Goal: Use online tool/utility: Utilize a website feature to perform a specific function

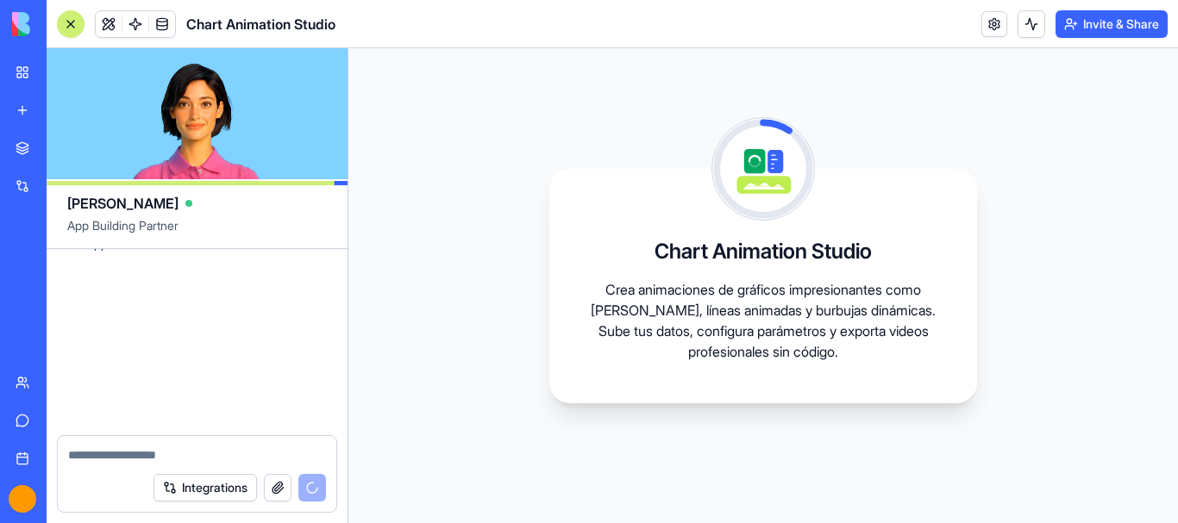
scroll to position [2885, 0]
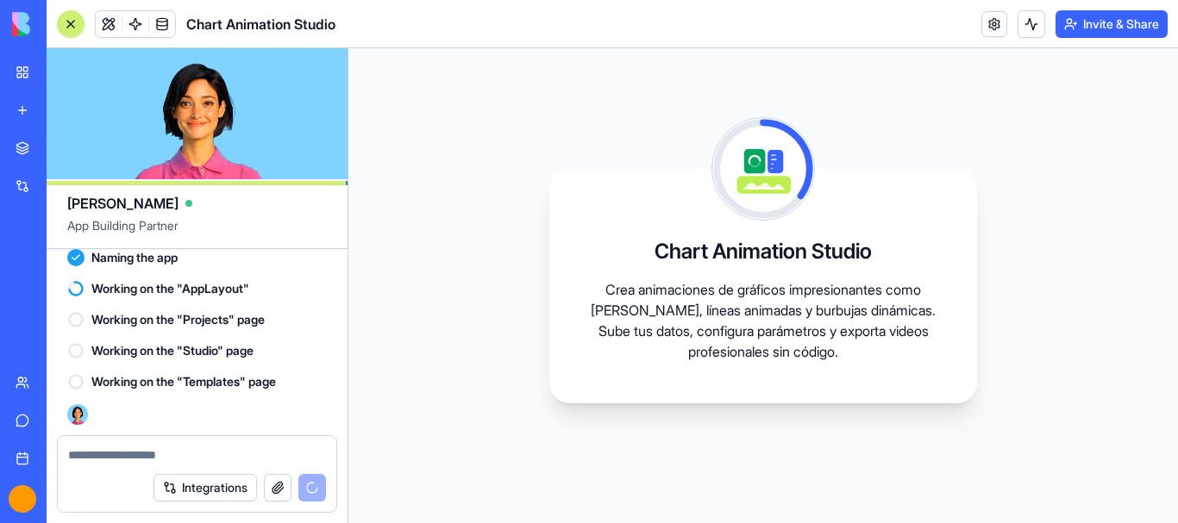
click at [714, 312] on p "Crea animaciones de gráficos impresionantes como [PERSON_NAME], líneas animadas…" at bounding box center [763, 320] width 345 height 83
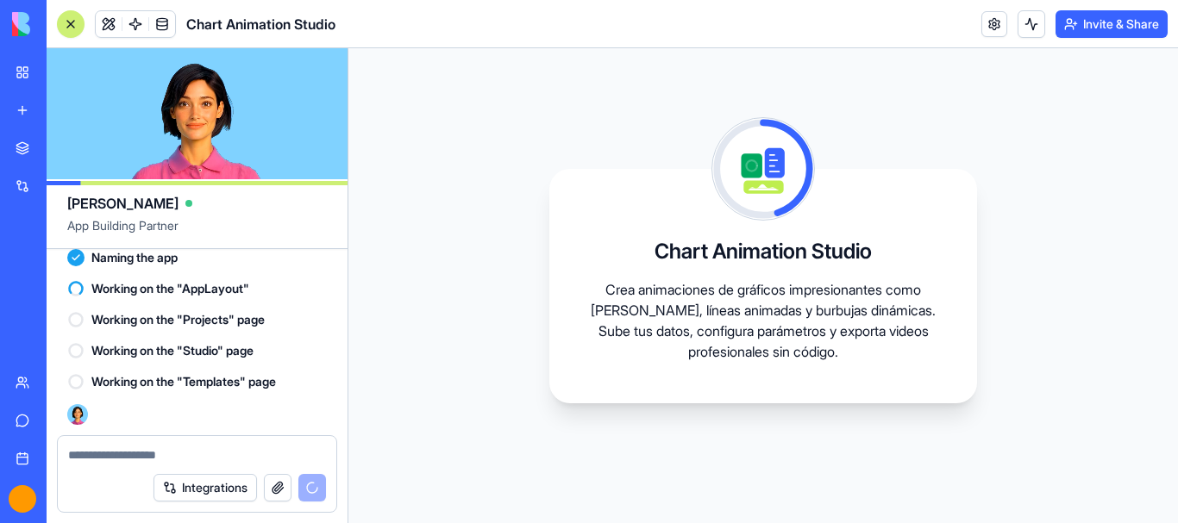
click at [790, 170] on icon at bounding box center [786, 167] width 47 height 91
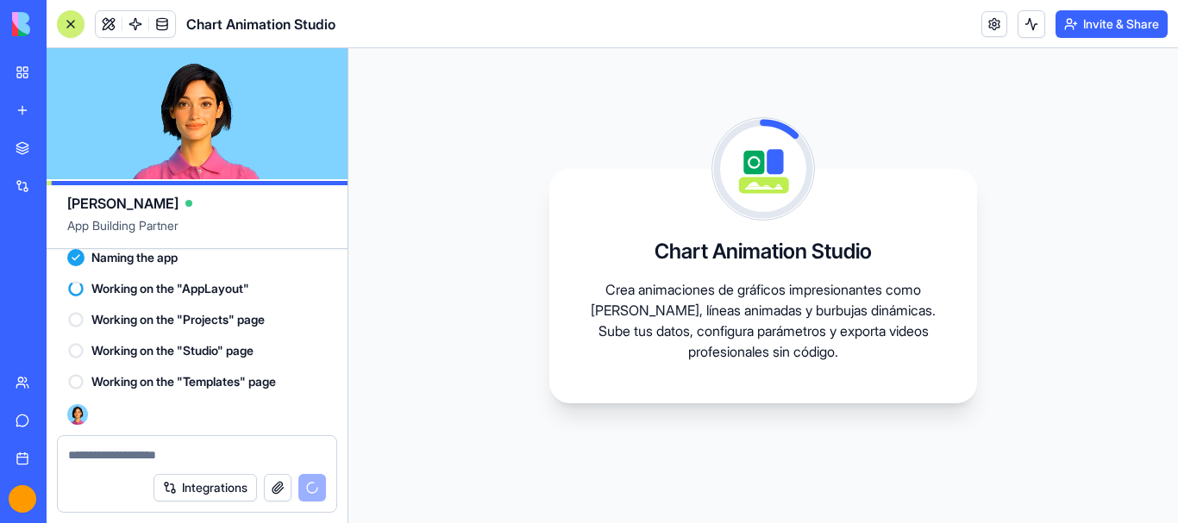
click at [473, 337] on div "Chart Animation Studio Crea animaciones de gráficos impresionantes como [PERSON…" at bounding box center [763, 285] width 830 height 475
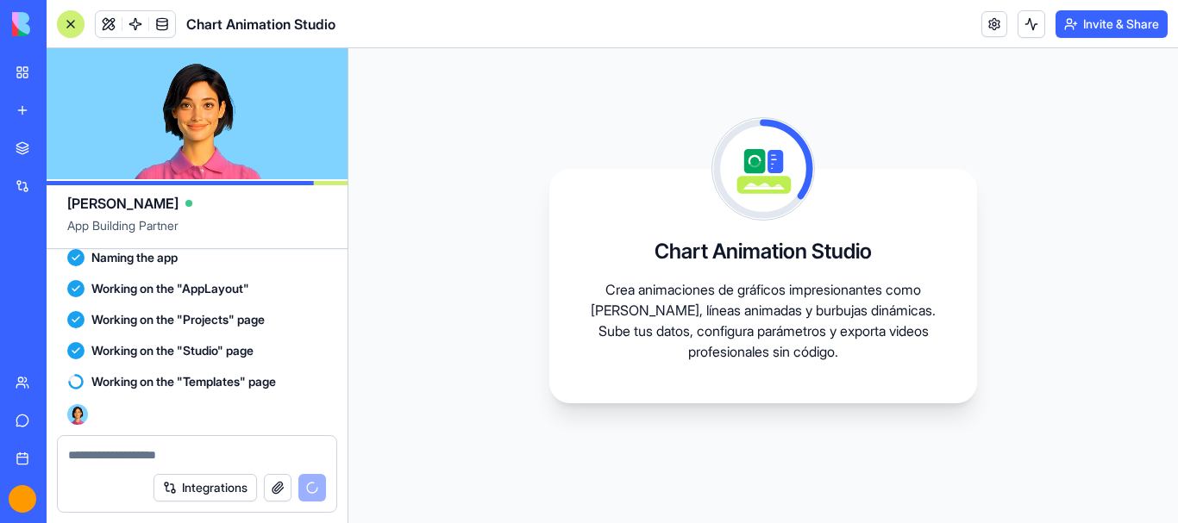
click at [549, 115] on div "Chart Animation Studio Crea animaciones de gráficos impresionantes como [PERSON…" at bounding box center [763, 285] width 830 height 475
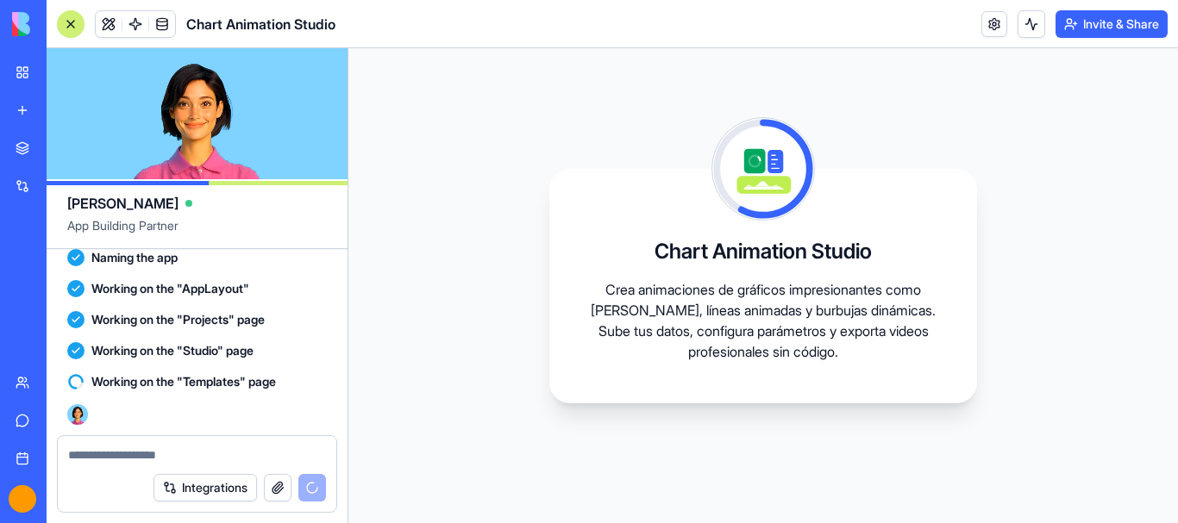
click at [700, 23] on header "Chart Animation Studio Invite & Share" at bounding box center [613, 24] width 1132 height 48
click at [686, 33] on header "Chart Animation Studio Invite & Share" at bounding box center [613, 24] width 1132 height 48
click at [511, 229] on div "Chart Animation Studio Crea animaciones de gráficos impresionantes como [PERSON…" at bounding box center [763, 285] width 830 height 475
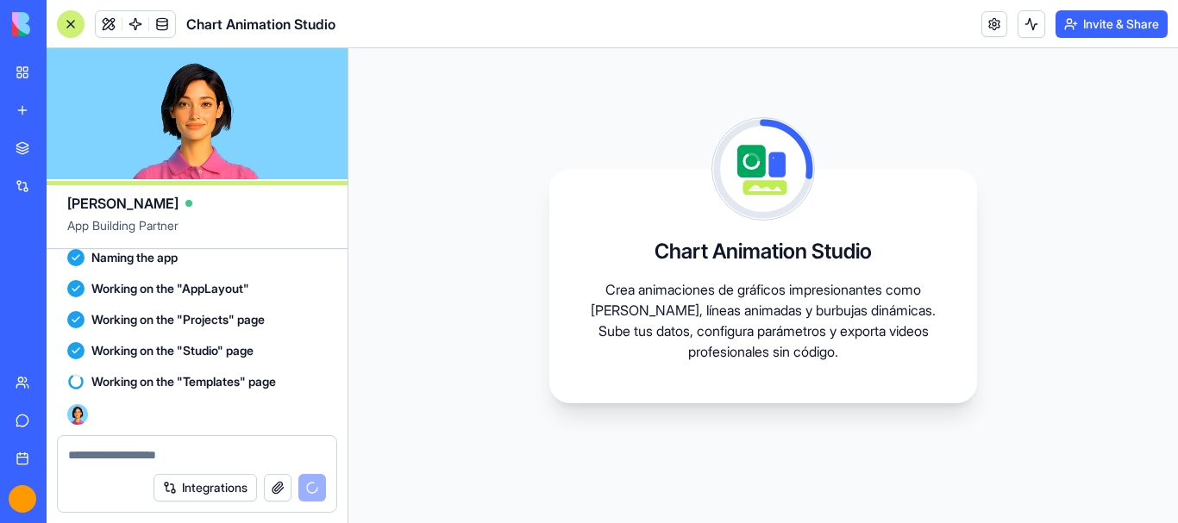
click at [739, 70] on div "Chart Animation Studio Crea animaciones de gráficos impresionantes como [PERSON…" at bounding box center [763, 285] width 830 height 475
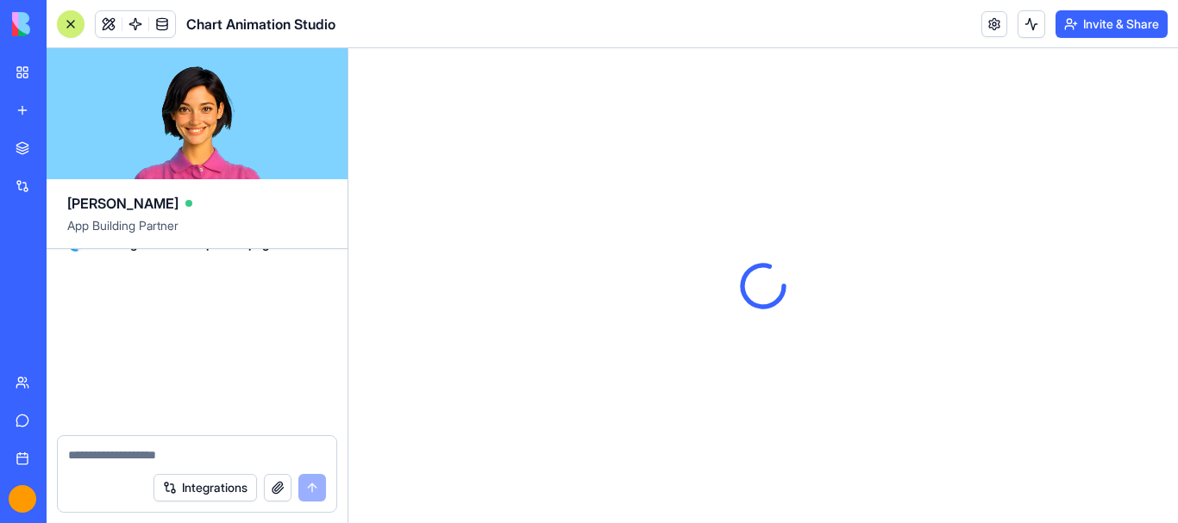
scroll to position [3458, 0]
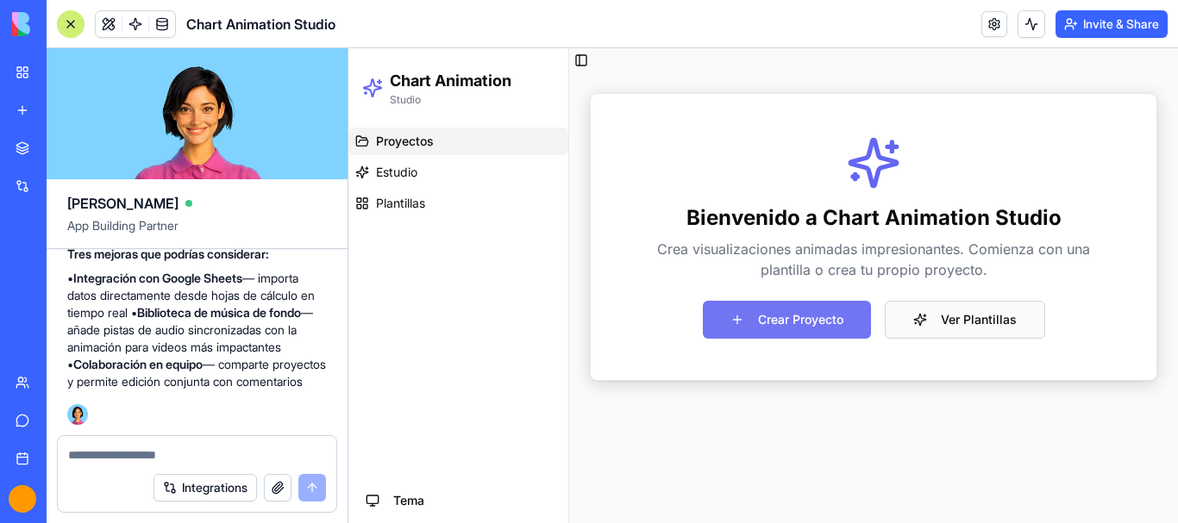
click at [790, 323] on button "Crear Proyecto" at bounding box center [787, 320] width 168 height 38
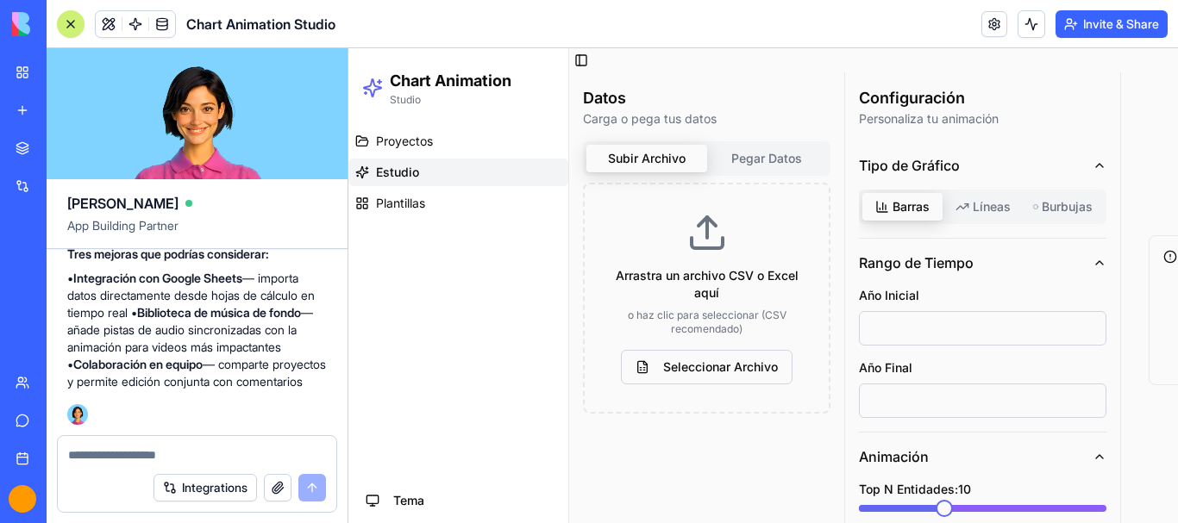
click at [632, 39] on header "Chart Animation Studio Invite & Share" at bounding box center [613, 24] width 1132 height 48
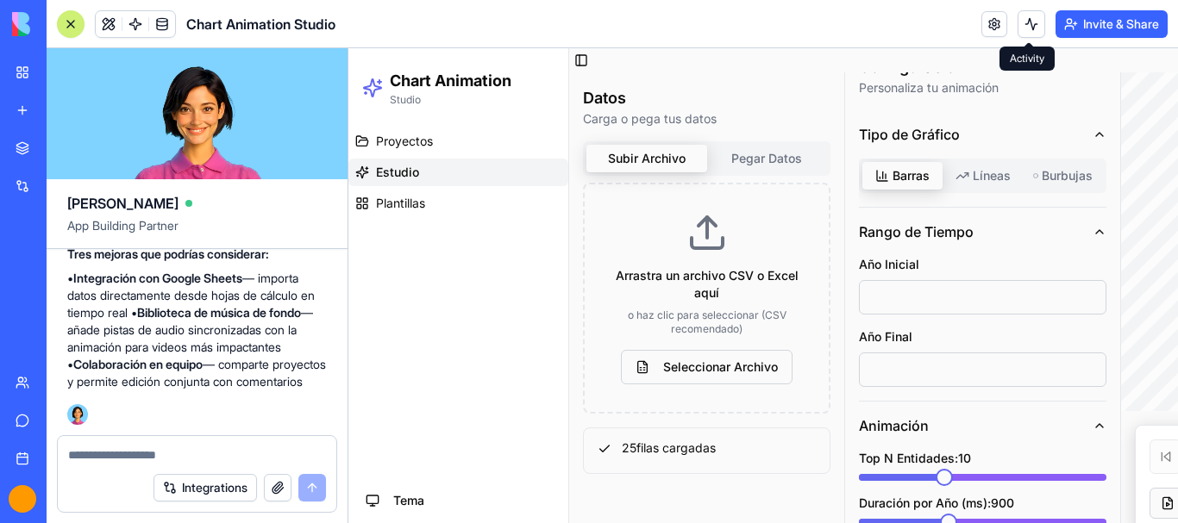
scroll to position [86, 0]
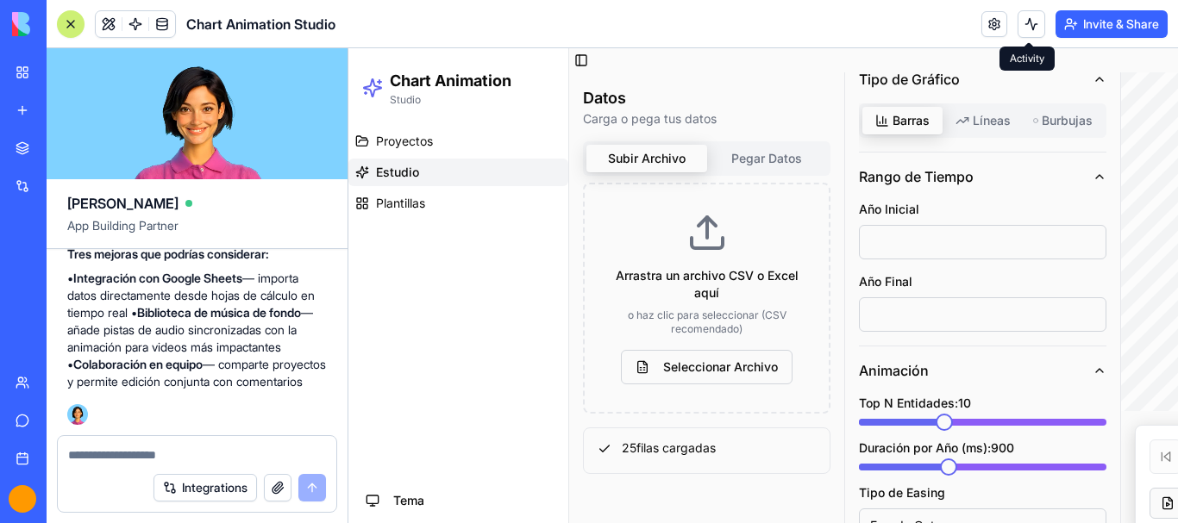
click at [918, 239] on input "****" at bounding box center [983, 242] width 248 height 34
drag, startPoint x: 888, startPoint y: 242, endPoint x: 848, endPoint y: 243, distance: 40.5
click at [848, 243] on div "Configuración Personaliza tu animación Tipo de Gráfico Barras Líneas Burbujas R…" at bounding box center [982, 430] width 275 height 889
click at [952, 317] on input "****" at bounding box center [983, 315] width 248 height 34
type input "***"
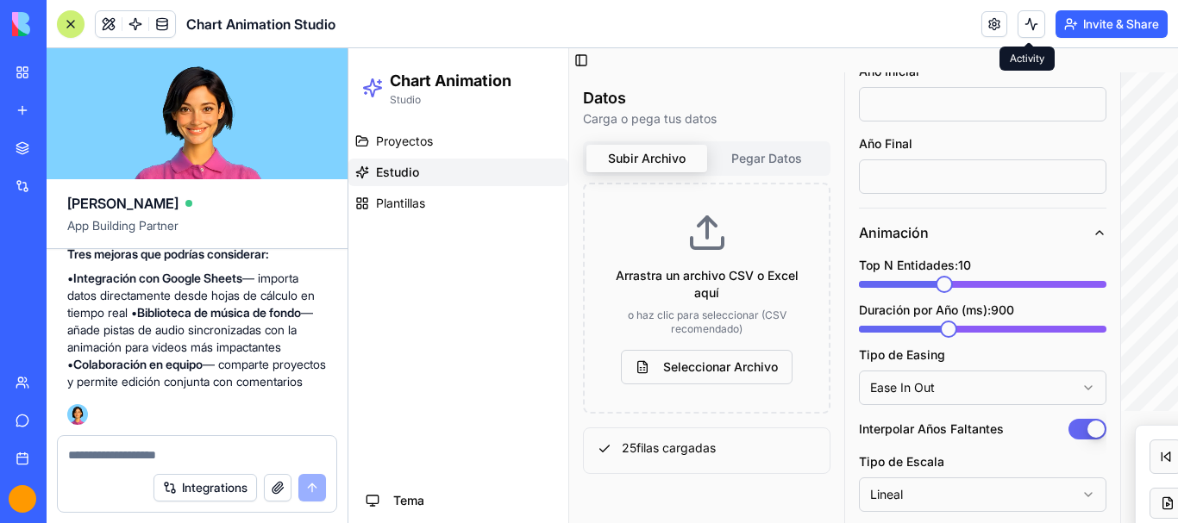
scroll to position [259, 0]
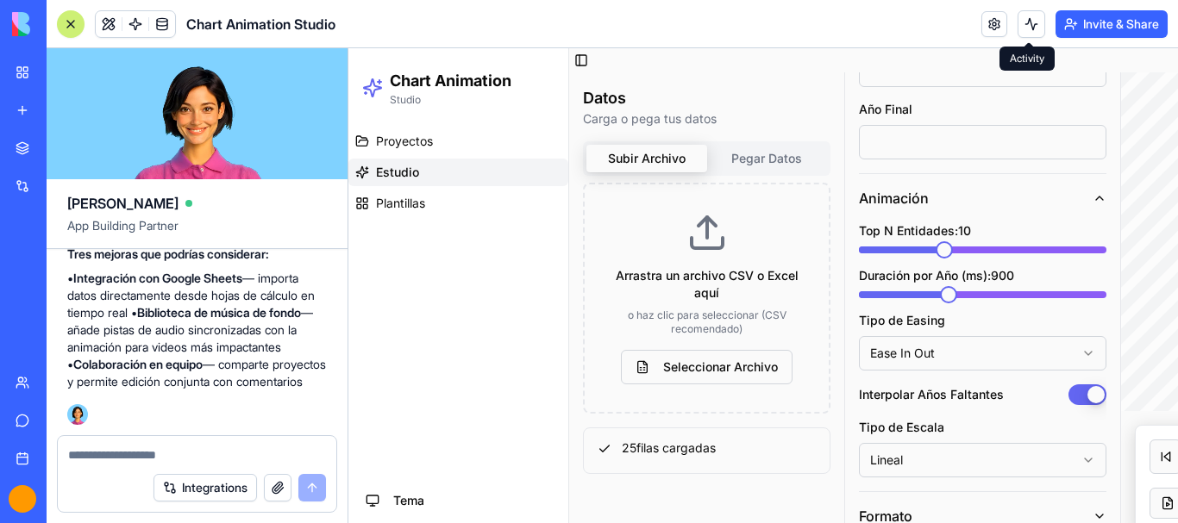
type input "****"
click at [1099, 256] on span at bounding box center [1097, 249] width 17 height 17
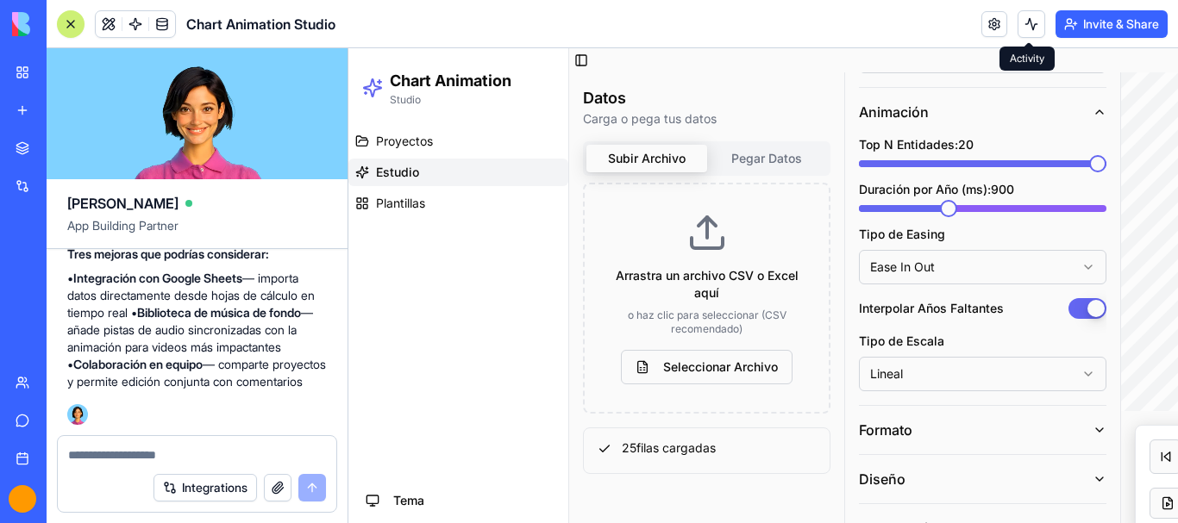
scroll to position [414, 0]
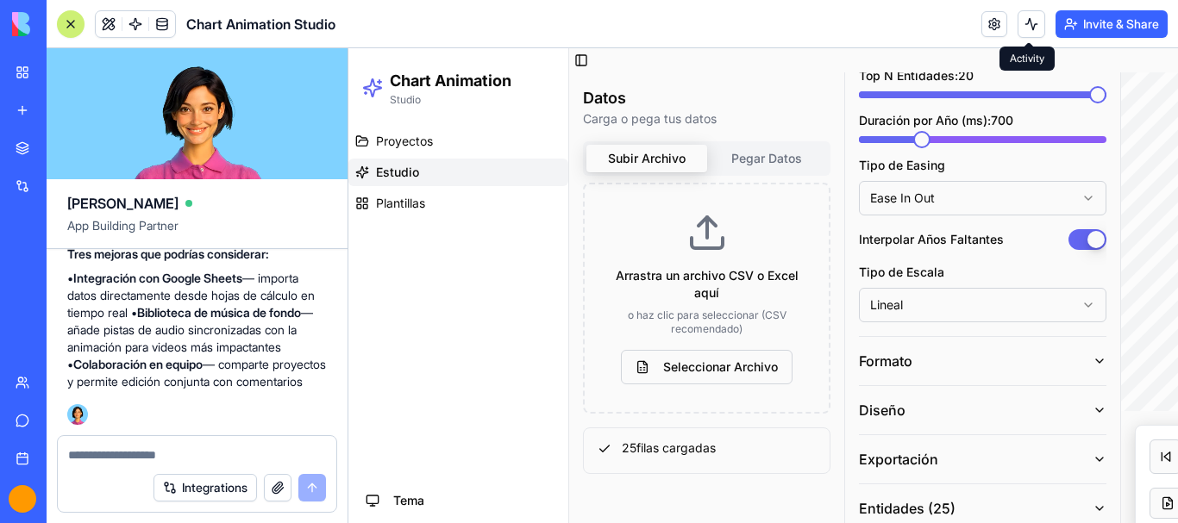
click at [913, 143] on span at bounding box center [921, 139] width 17 height 17
click at [900, 143] on span at bounding box center [908, 139] width 17 height 17
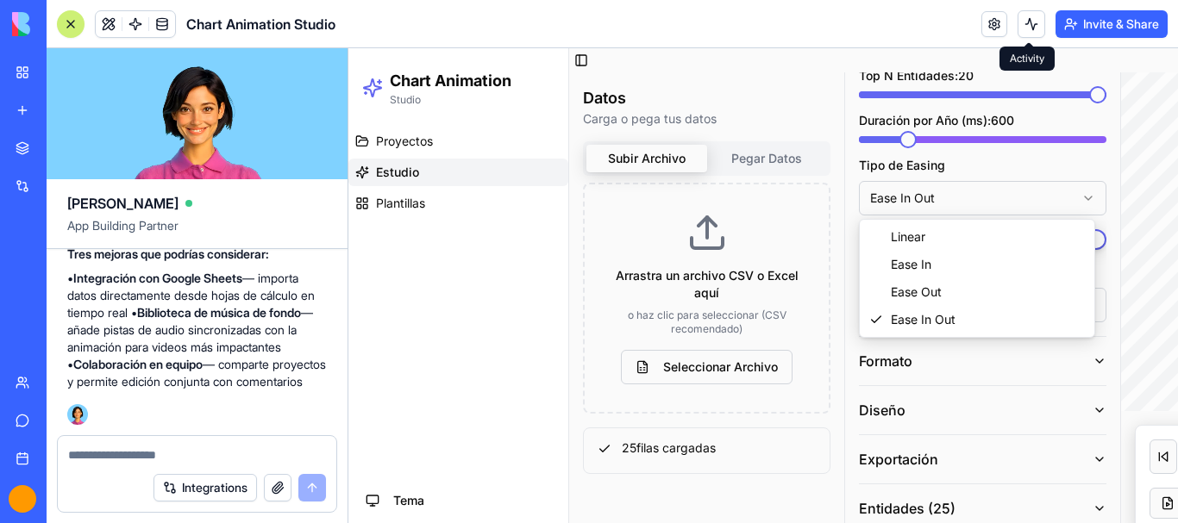
click at [977, 197] on html "Chart Animation Studio Proyectos Estudio Plantillas Tema Toggle Sidebar Datos C…" at bounding box center [763, 297] width 830 height 499
click at [1025, 164] on html "Chart Animation Studio Proyectos Estudio Plantillas Tema Toggle Sidebar Datos C…" at bounding box center [763, 297] width 830 height 499
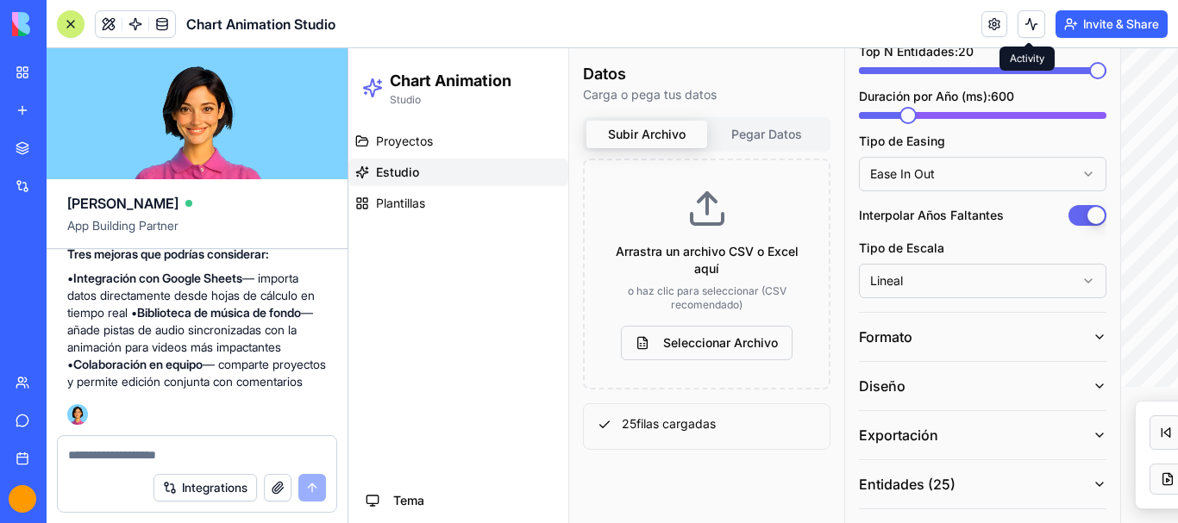
scroll to position [24, 0]
click at [993, 270] on html "Chart Animation Studio Proyectos Estudio Plantillas Tema Toggle Sidebar Datos C…" at bounding box center [763, 273] width 830 height 499
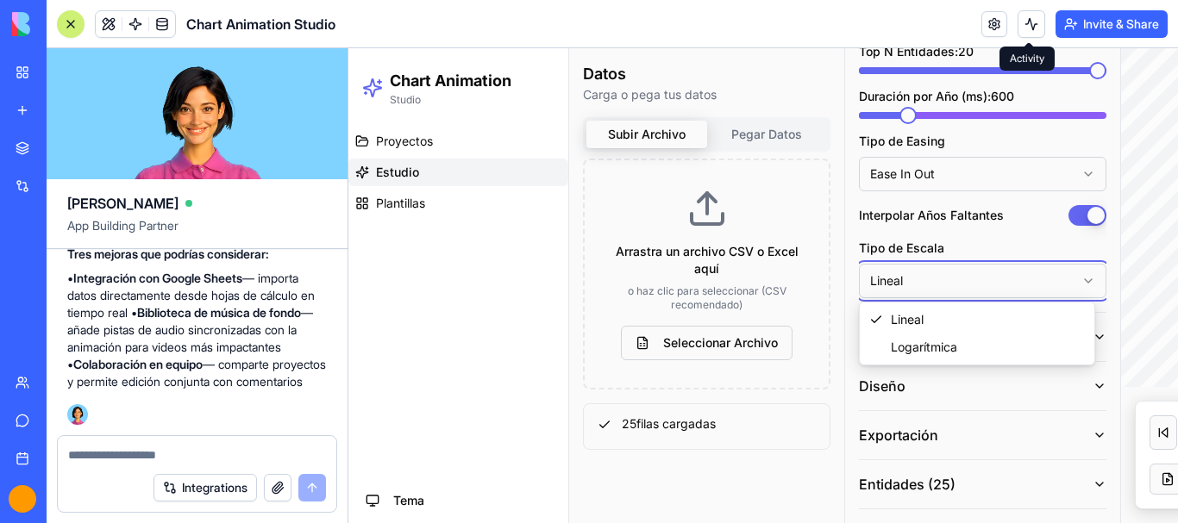
click at [996, 233] on html "Chart Animation Studio Proyectos Estudio Plantillas Tema Toggle Sidebar Datos C…" at bounding box center [763, 273] width 830 height 499
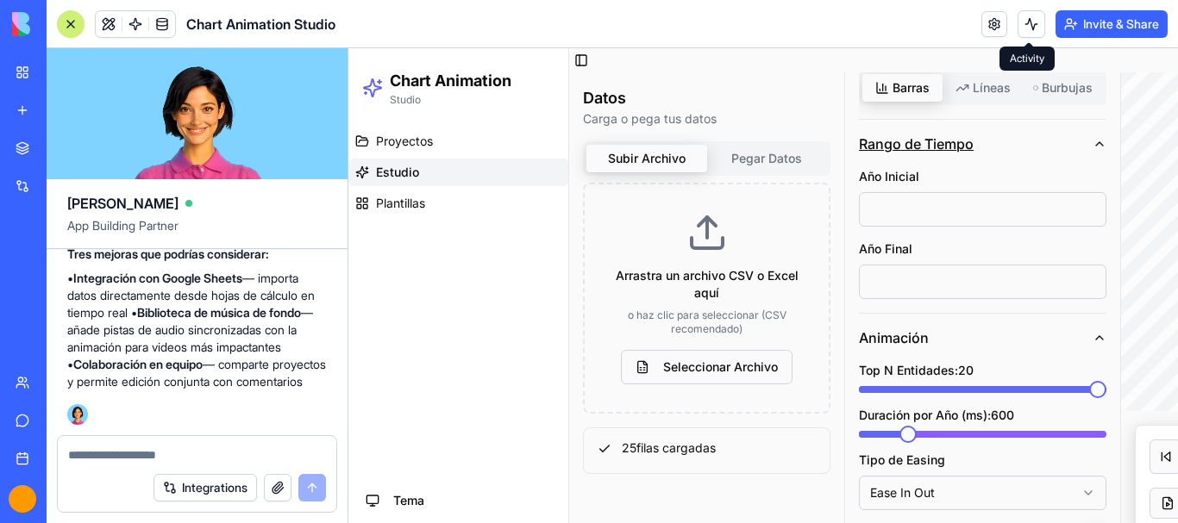
scroll to position [69, 0]
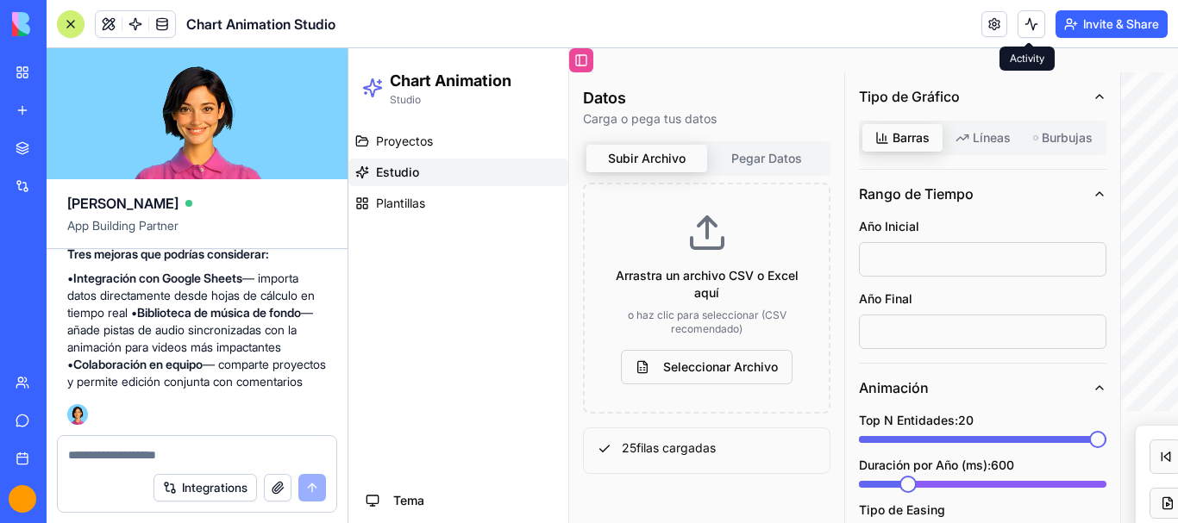
click at [584, 63] on button "Toggle Sidebar" at bounding box center [581, 60] width 24 height 24
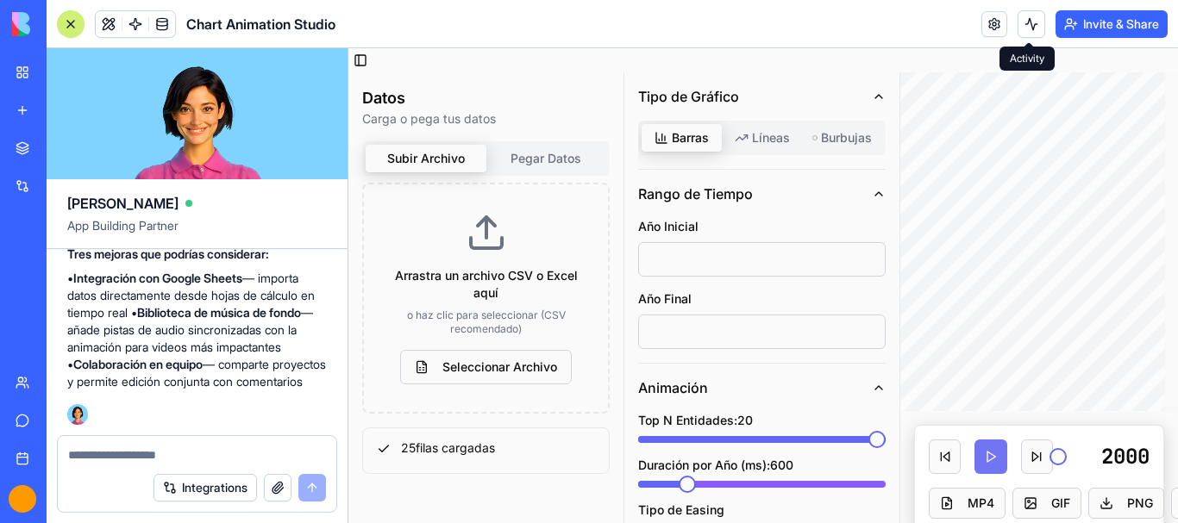
click at [983, 454] on button at bounding box center [991, 457] width 32 height 34
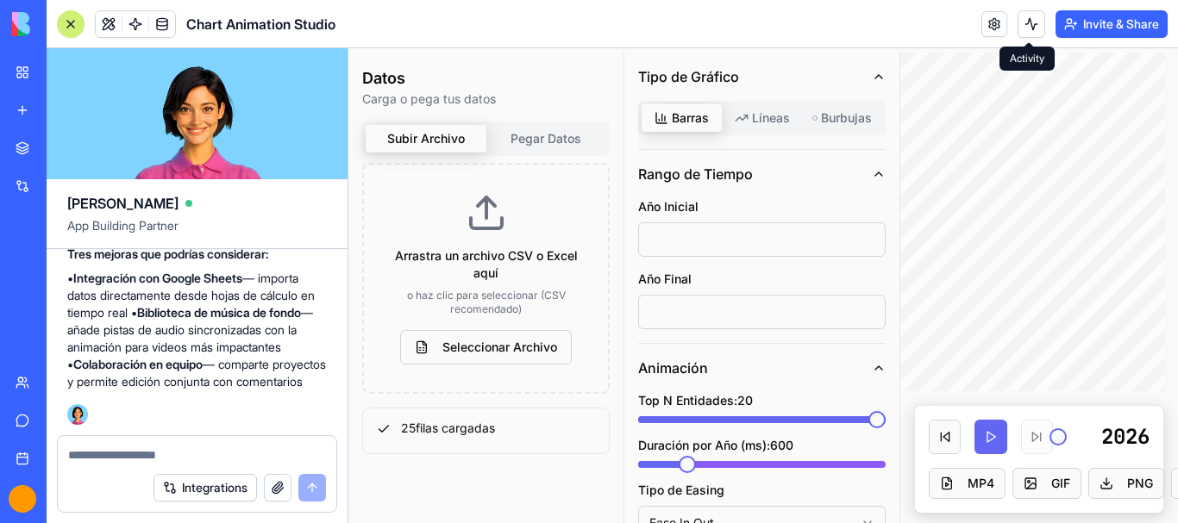
scroll to position [24, 0]
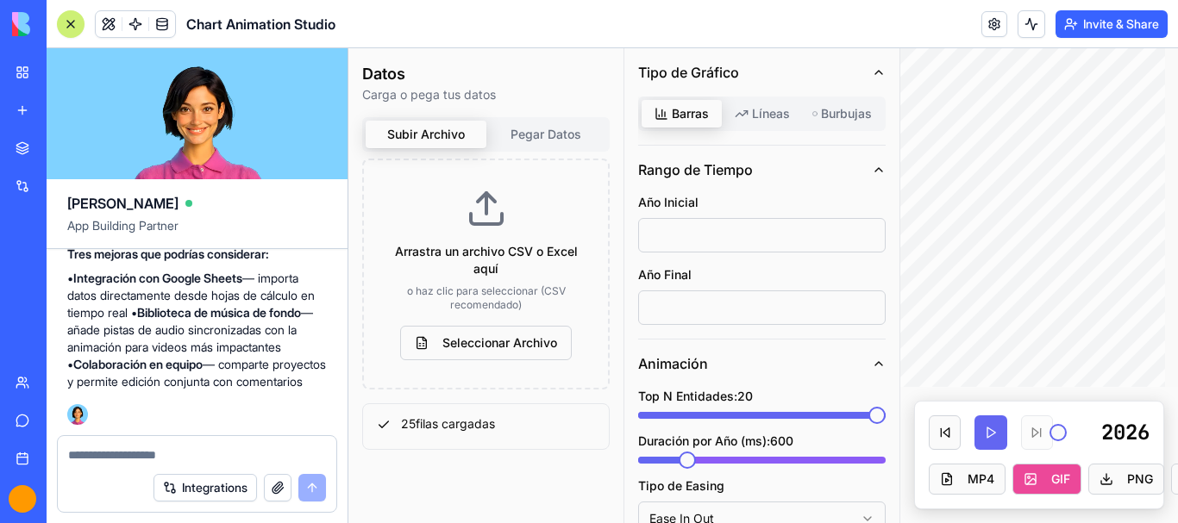
click at [1055, 484] on button "GIF" at bounding box center [1046, 479] width 69 height 31
click at [948, 482] on button "MP4" at bounding box center [967, 479] width 77 height 31
click at [1050, 434] on span at bounding box center [1058, 432] width 17 height 17
